Goal: Entertainment & Leisure: Browse casually

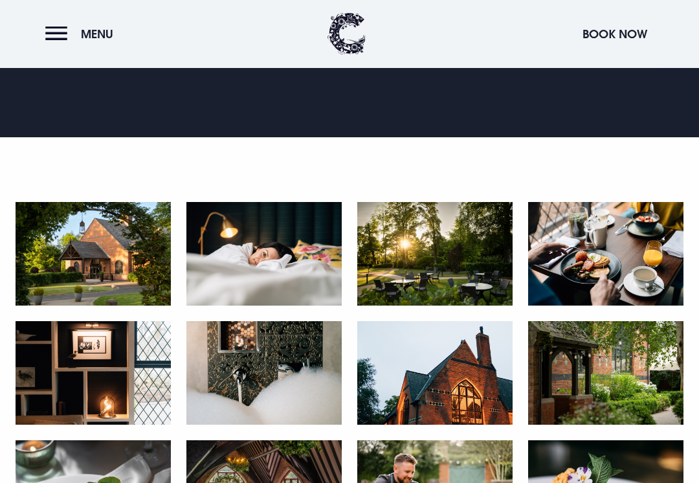
click at [96, 253] on img at bounding box center [93, 255] width 155 height 104
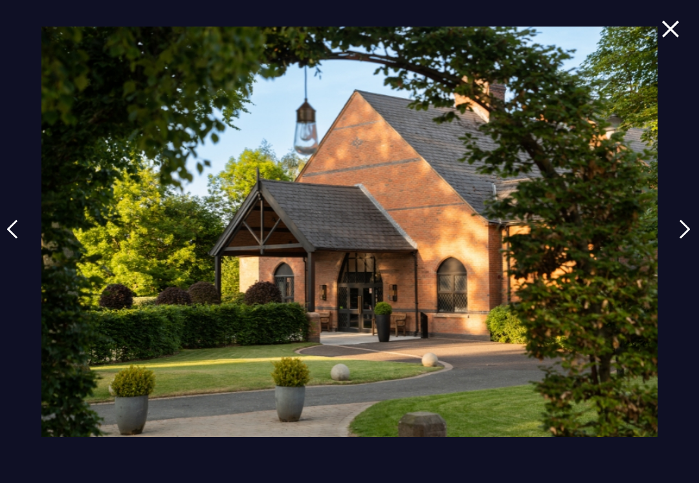
click at [691, 226] on link at bounding box center [685, 239] width 32 height 60
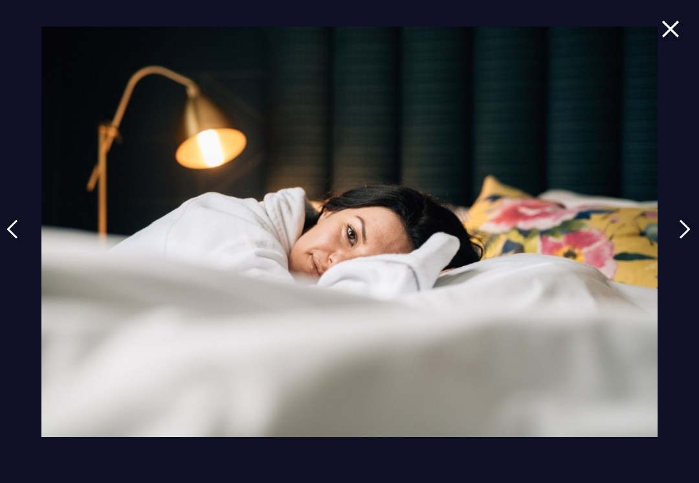
click at [691, 232] on img at bounding box center [685, 229] width 12 height 19
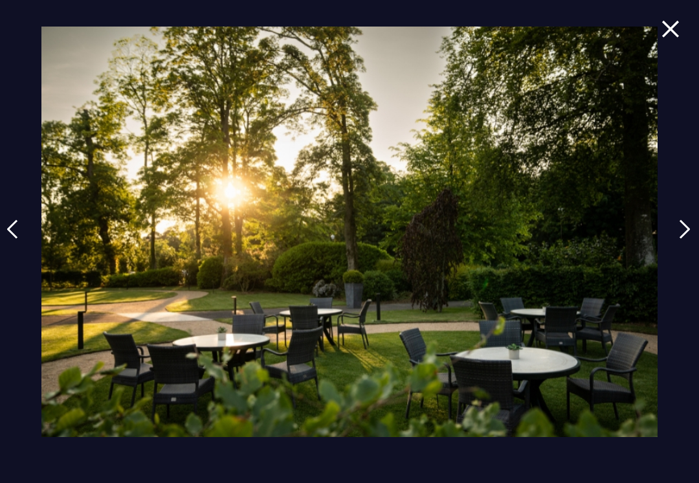
click at [688, 236] on img at bounding box center [685, 229] width 12 height 19
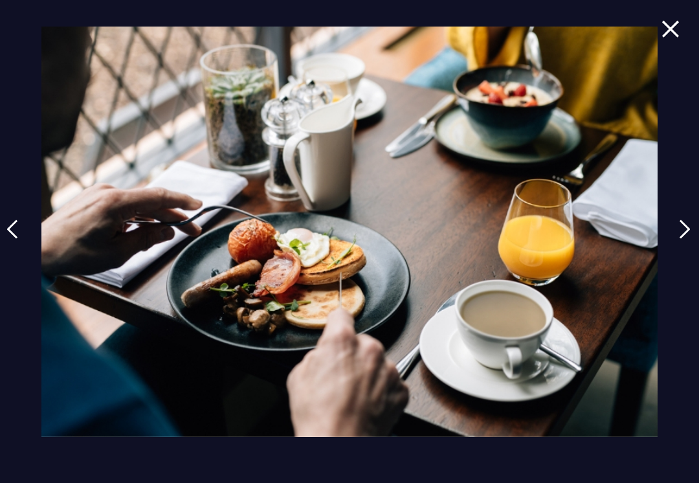
click at [691, 232] on img at bounding box center [685, 229] width 12 height 19
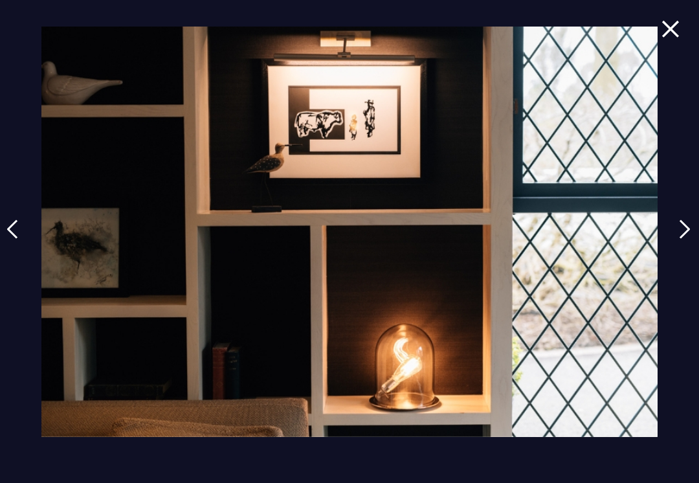
click at [691, 234] on img at bounding box center [685, 229] width 12 height 19
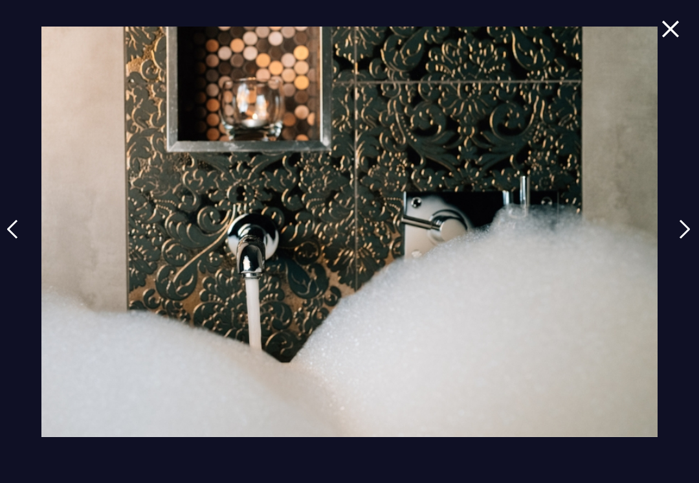
click at [691, 230] on img at bounding box center [685, 229] width 12 height 19
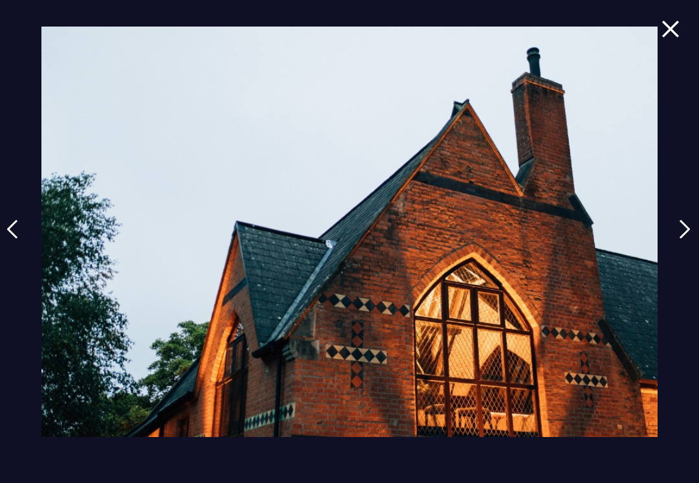
click at [691, 237] on img at bounding box center [685, 229] width 12 height 19
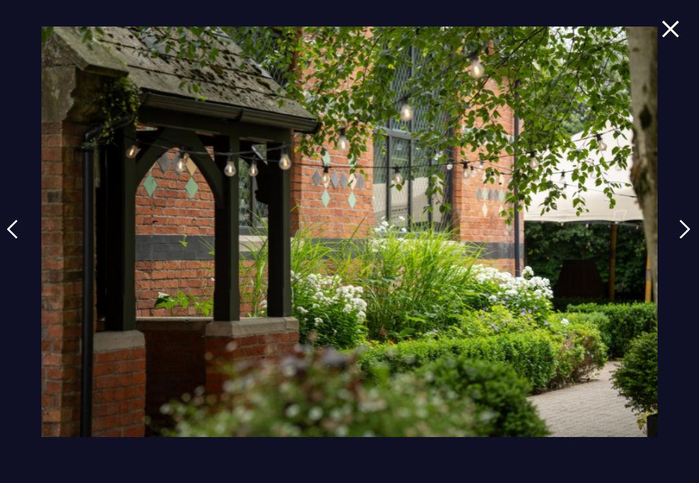
click at [691, 232] on img at bounding box center [685, 229] width 12 height 19
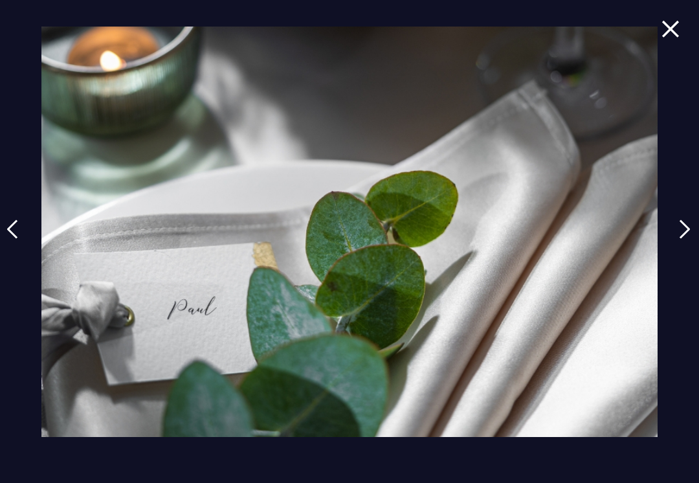
click at [691, 235] on img at bounding box center [685, 229] width 12 height 19
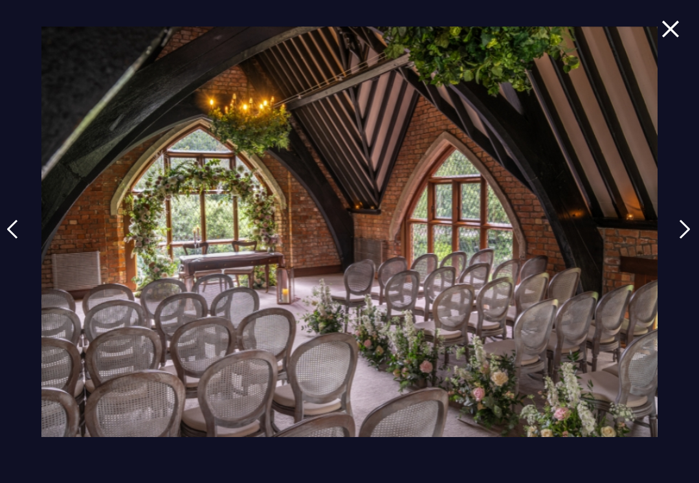
click at [679, 239] on link at bounding box center [685, 239] width 32 height 60
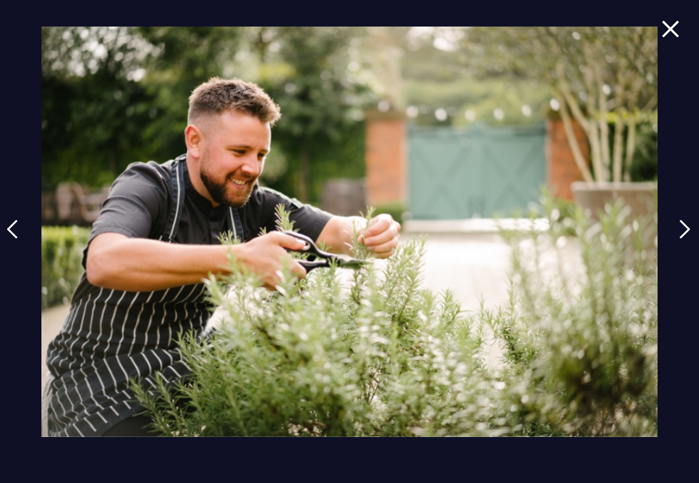
click at [679, 240] on link at bounding box center [685, 239] width 32 height 60
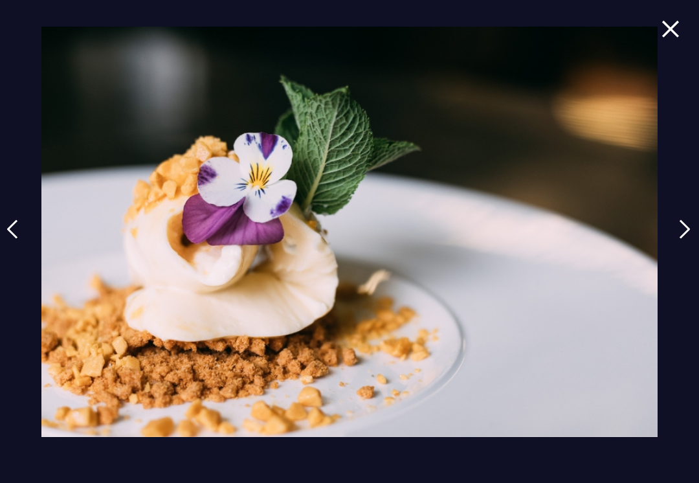
click at [659, 32] on div at bounding box center [349, 241] width 699 height 483
click at [676, 36] on img at bounding box center [671, 28] width 18 height 17
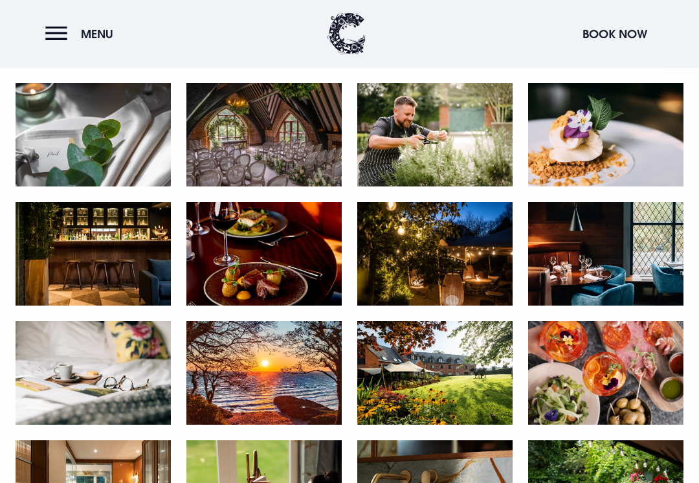
scroll to position [793, 0]
click at [462, 375] on img at bounding box center [434, 373] width 155 height 104
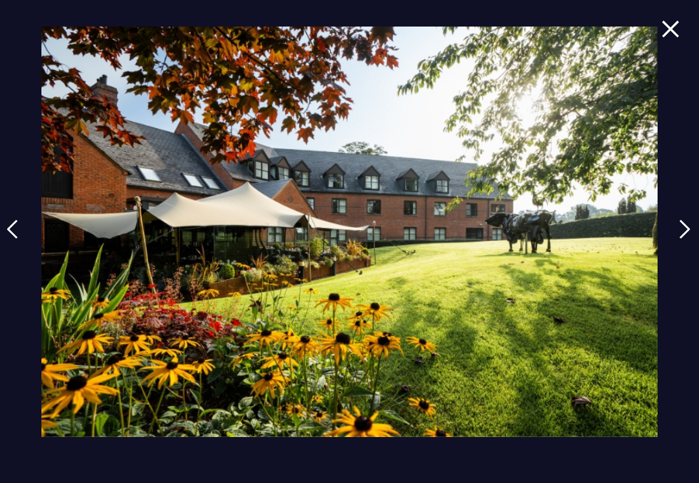
click at [676, 27] on img at bounding box center [671, 28] width 18 height 17
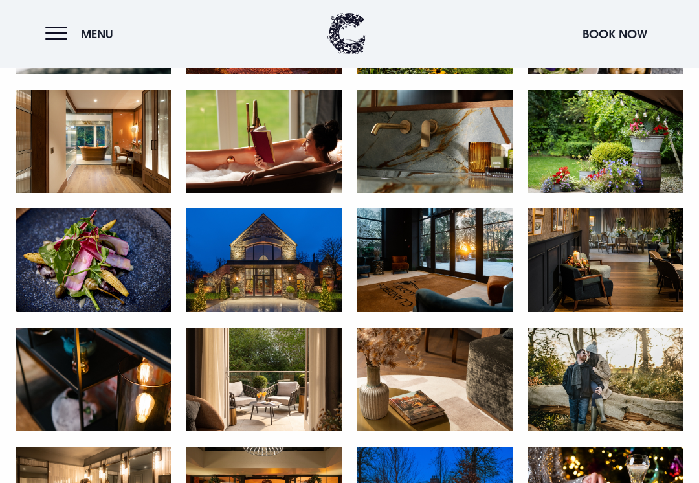
scroll to position [1152, 0]
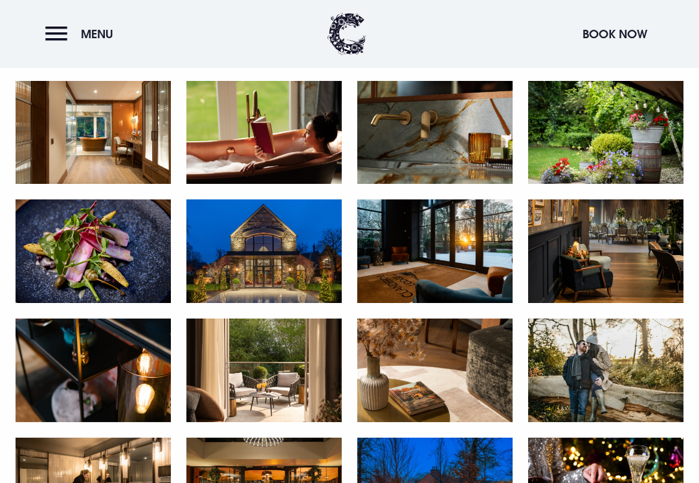
click at [306, 254] on img at bounding box center [263, 251] width 155 height 104
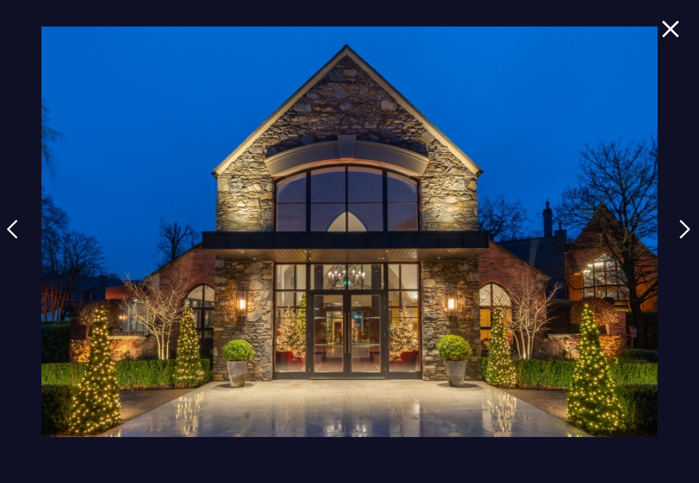
click at [677, 23] on img at bounding box center [671, 28] width 18 height 17
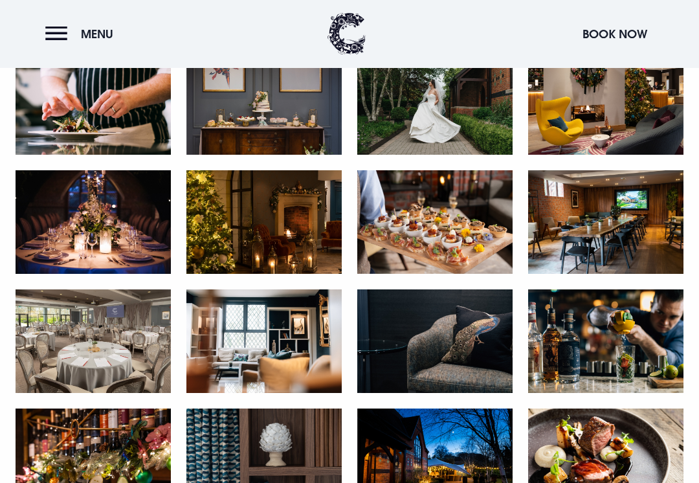
scroll to position [1778, 0]
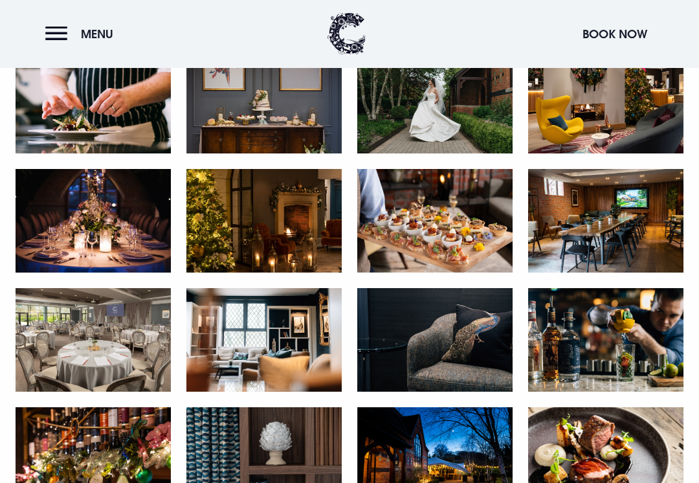
click at [106, 341] on img at bounding box center [93, 341] width 155 height 104
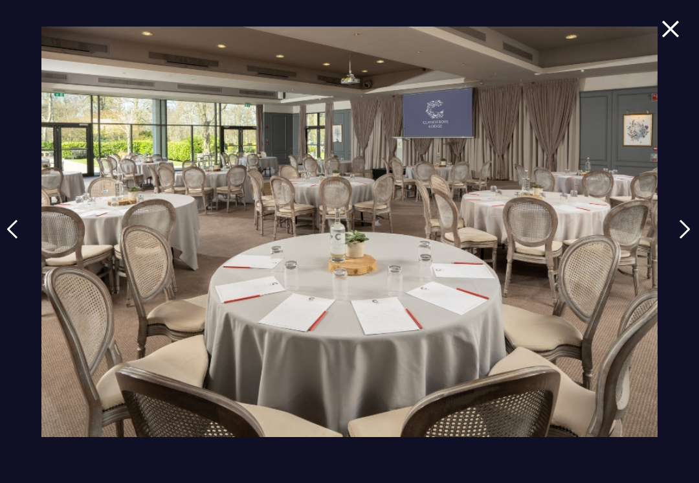
click at [671, 33] on img at bounding box center [671, 28] width 18 height 17
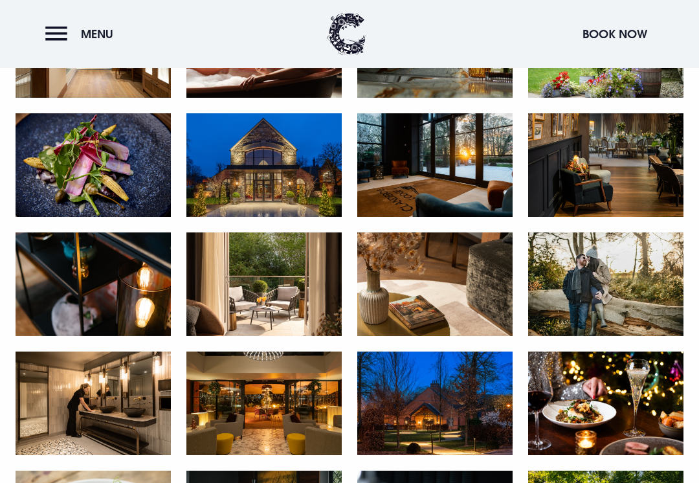
scroll to position [1234, 0]
